Goal: Transaction & Acquisition: Subscribe to service/newsletter

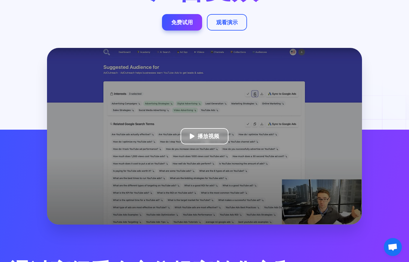
scroll to position [102, 0]
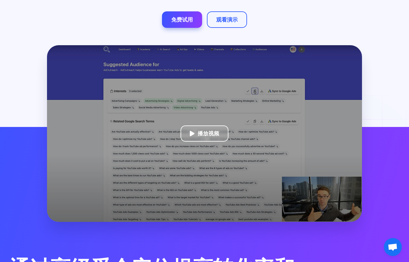
click at [197, 138] on div "播放视频" at bounding box center [205, 133] width 48 height 16
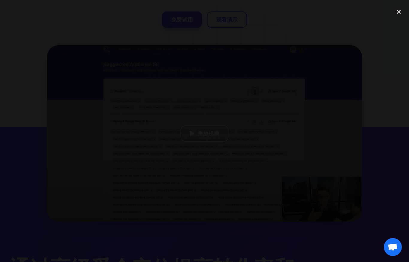
click at [387, 162] on div at bounding box center [204, 131] width 409 height 252
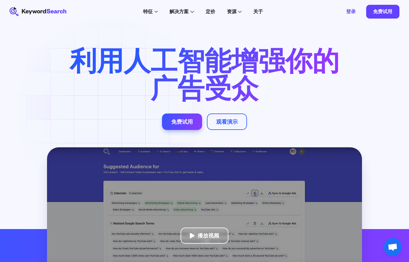
click at [210, 14] on font "定价" at bounding box center [211, 11] width 10 height 6
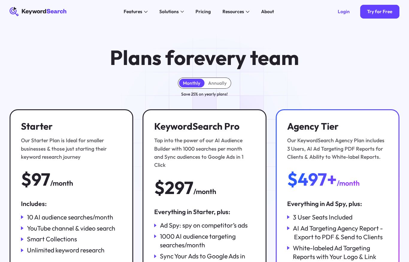
click at [180, 10] on div "Solutions" at bounding box center [172, 11] width 32 height 9
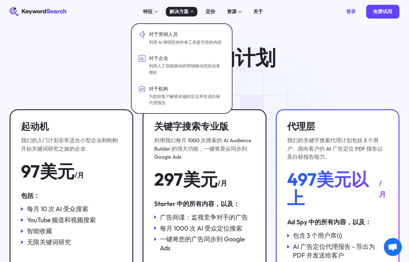
click at [311, 76] on div "每个团队 的计划 每月 每年 年度计划可节省 25%！ 起动机 我们的入门计划非常适合小型企业和刚刚开始关键词研究之旅的企业 97美元 /月 包括： 每月 1…" at bounding box center [204, 182] width 409 height 318
